Goal: Contribute content

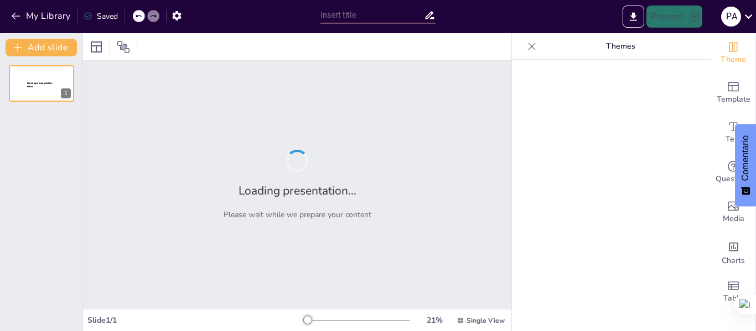
type input "Técnicas del [MEDICAL_DATA] Lacaniano: Un Análisis Profundo"
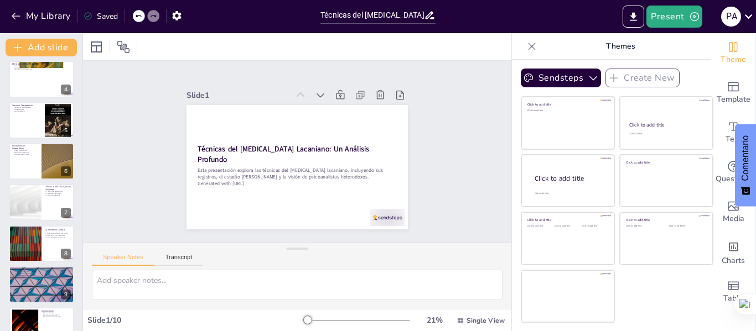
scroll to position [150, 0]
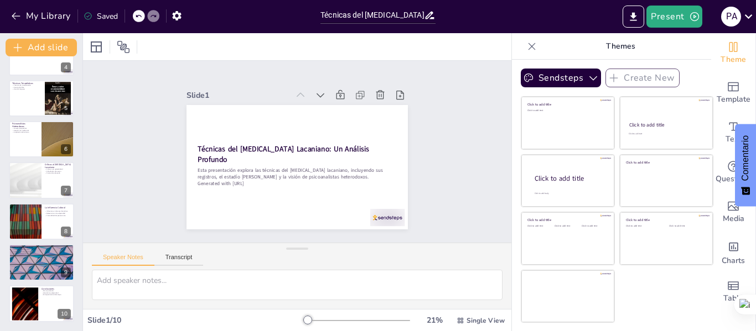
click at [528, 48] on icon at bounding box center [531, 46] width 7 height 7
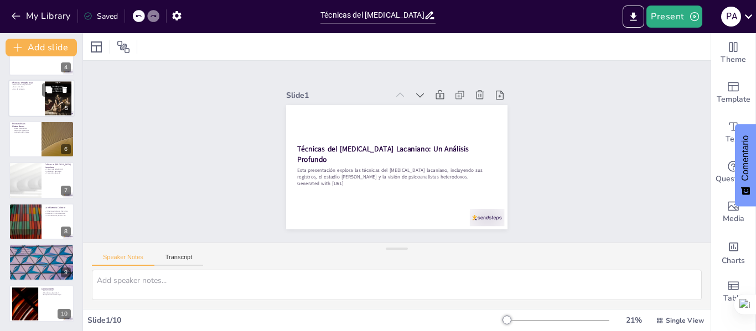
click at [33, 101] on div at bounding box center [41, 99] width 66 height 38
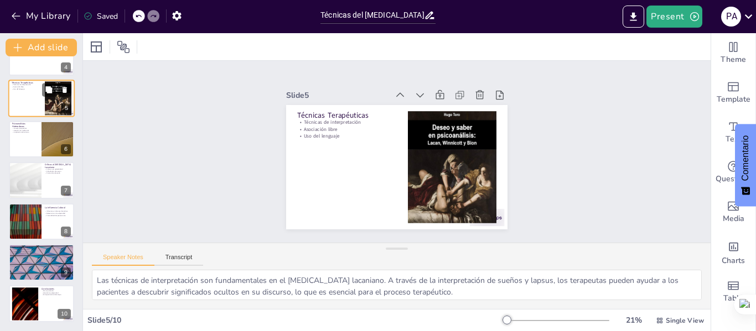
scroll to position [54, 0]
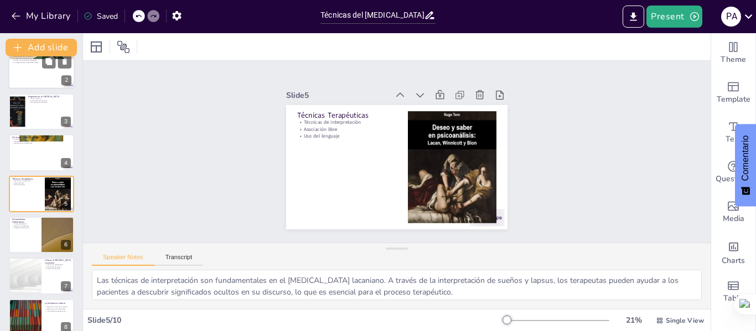
click at [30, 77] on div at bounding box center [41, 71] width 66 height 38
type textarea "Lo ipsumdolor sit ametconsecte ad elitseddoei te in utlaboreetdol magnaaliq, en…"
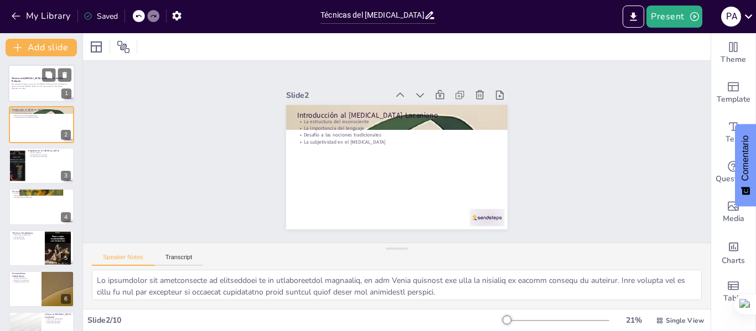
click at [16, 84] on p "Esta presentación explora las técnicas del [MEDICAL_DATA] lacaniano, incluyendo…" at bounding box center [42, 86] width 60 height 4
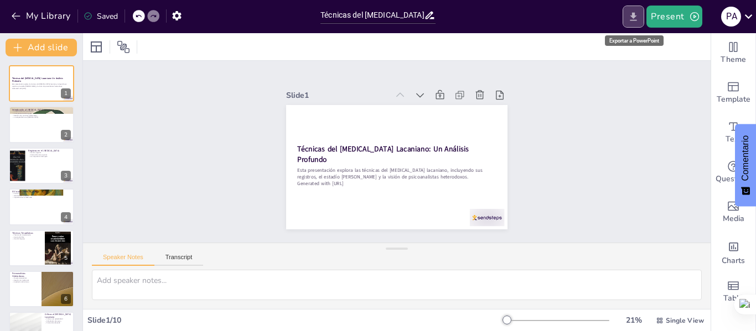
click at [633, 17] on icon "Export to PowerPoint" at bounding box center [633, 16] width 7 height 8
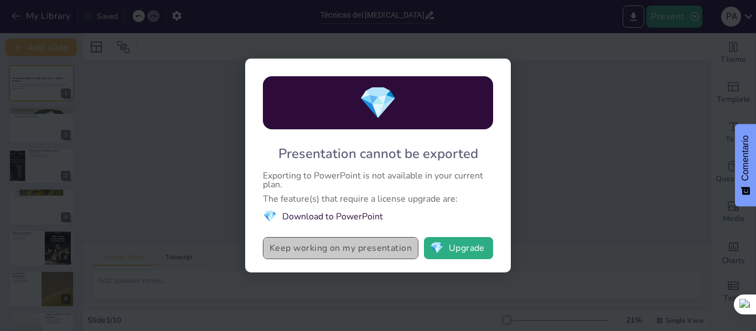
click at [315, 250] on button "Keep working on my presentation" at bounding box center [340, 248] width 155 height 22
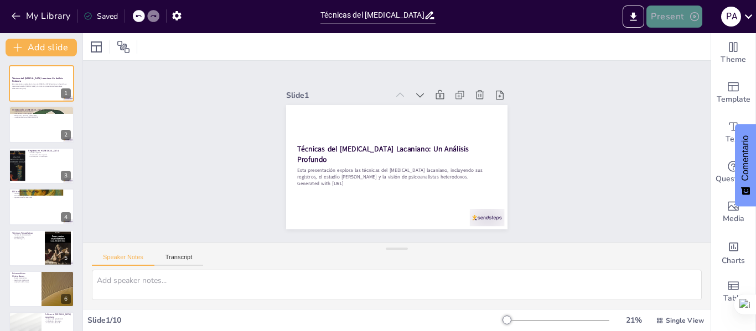
click at [684, 18] on button "Present" at bounding box center [673, 17] width 55 height 22
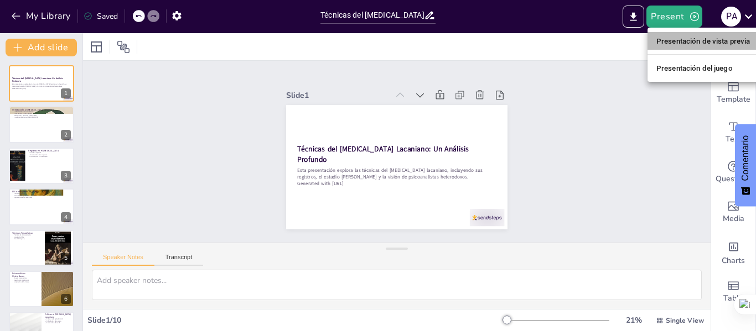
click at [675, 43] on font "Presentación de vista previa" at bounding box center [703, 41] width 94 height 8
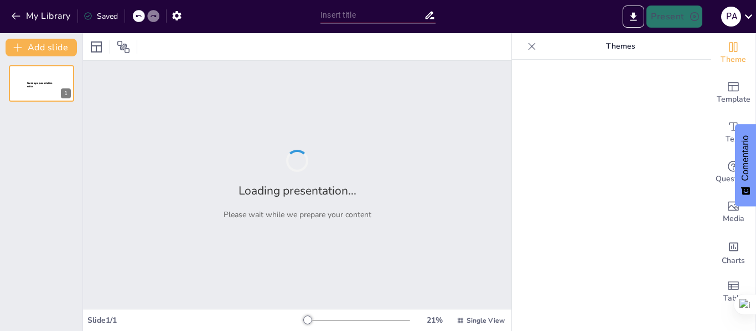
type input "Técnicas del [MEDICAL_DATA] Lacaniano: Un Análisis Profundo"
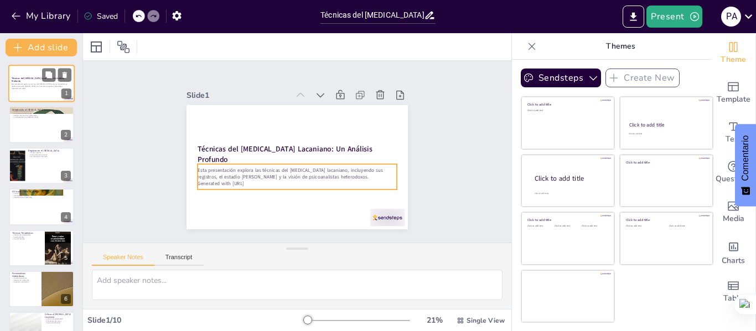
click at [26, 90] on div "Esta presentación explora las técnicas del [MEDICAL_DATA] lacaniano, incluyendo…" at bounding box center [42, 86] width 60 height 8
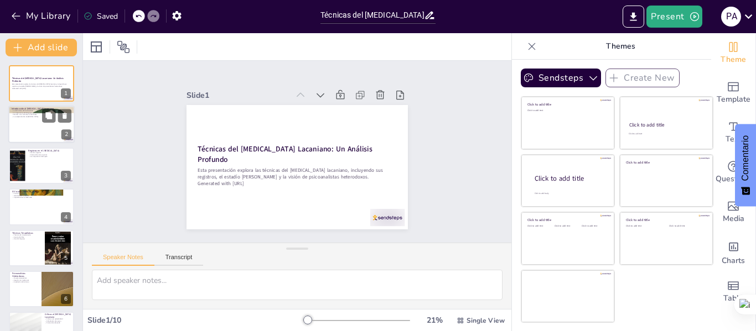
click at [29, 128] on div at bounding box center [41, 125] width 66 height 38
type textarea "Lo ipsumdolor sit ametconsecte ad elitseddoei te in utlaboreetdol magnaaliq, en…"
